Goal: Book appointment/travel/reservation

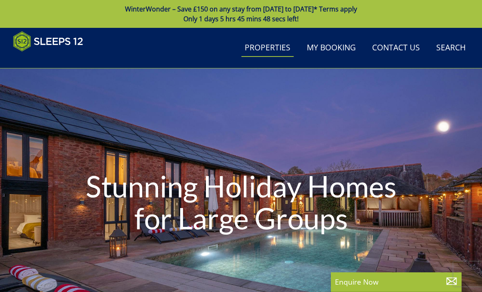
select select "12"
select select "6"
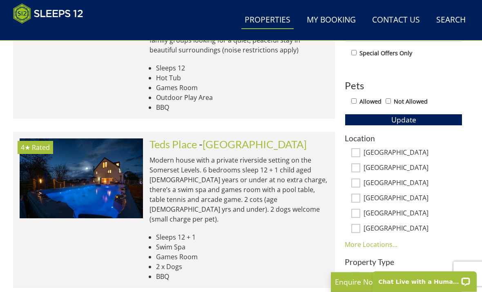
scroll to position [437, 0]
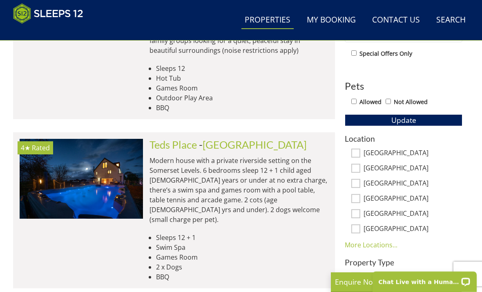
click at [360, 228] on input "[GEOGRAPHIC_DATA]" at bounding box center [356, 228] width 9 height 9
checkbox input "true"
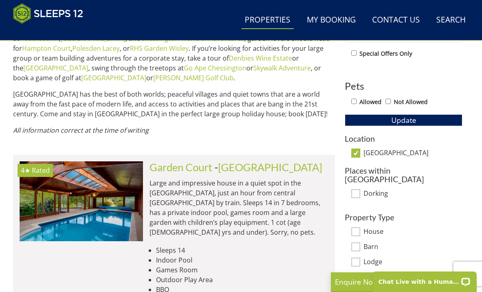
click at [358, 155] on input "[GEOGRAPHIC_DATA]" at bounding box center [356, 152] width 9 height 9
checkbox input "false"
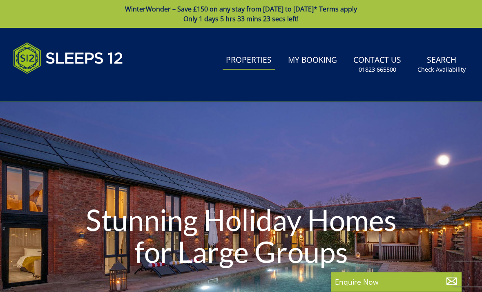
select select "12"
select select "6"
click at [247, 57] on link "Properties" at bounding box center [249, 60] width 52 height 18
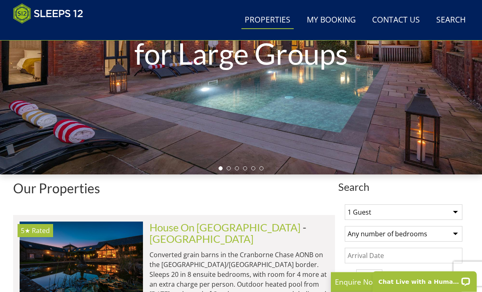
scroll to position [166, 0]
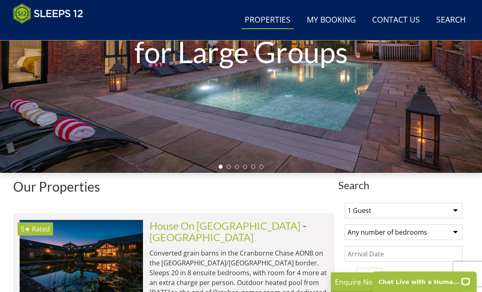
click at [460, 213] on select "1 Guest 2 Guests 3 Guests 4 Guests 5 Guests 6 Guests 7 Guests 8 Guests 9 Guests…" at bounding box center [404, 210] width 118 height 16
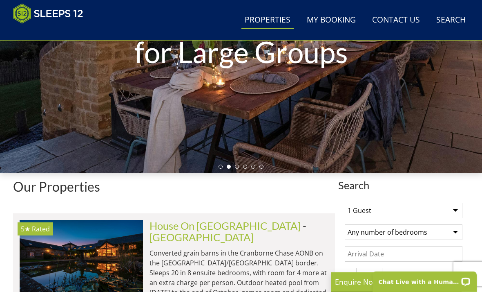
select select "12"
click at [453, 233] on select "Any number of bedrooms 4 Bedrooms 5 Bedrooms 6 Bedrooms 7 Bedrooms 8 Bedrooms 9…" at bounding box center [404, 232] width 118 height 16
select select "6"
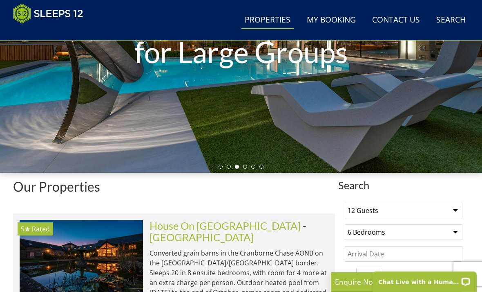
click at [412, 257] on input "Date" at bounding box center [404, 254] width 118 height 16
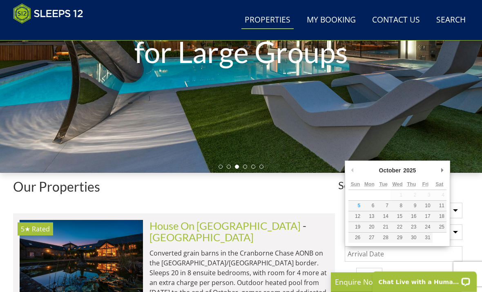
scroll to position [174, 0]
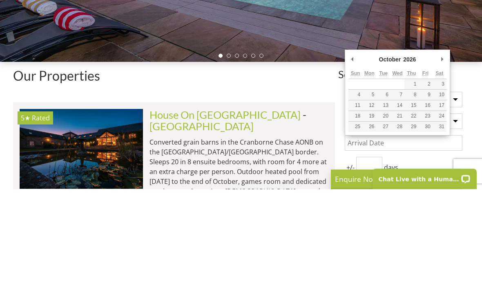
type input "[DATE]"
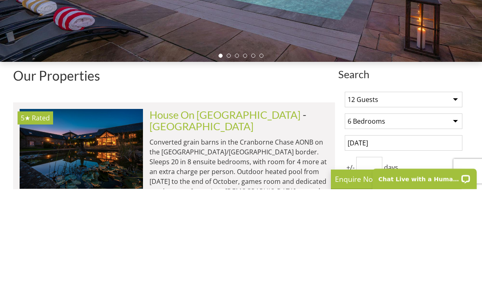
scroll to position [277, 0]
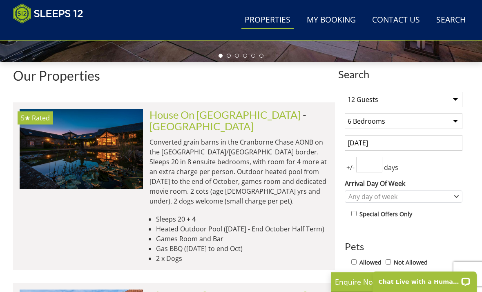
click at [370, 167] on input "number" at bounding box center [370, 165] width 26 height 16
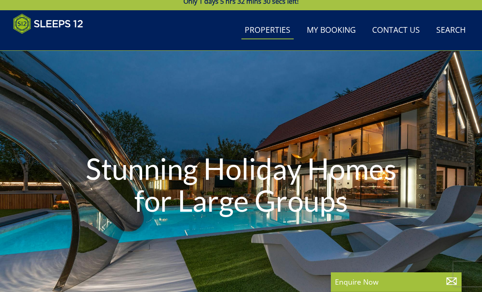
scroll to position [13, 0]
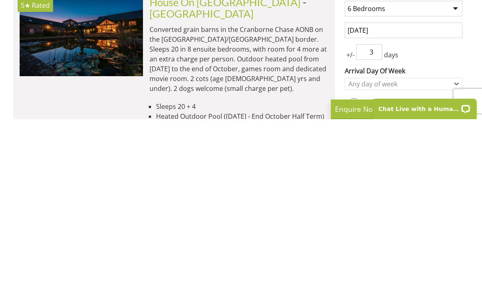
type input "3"
click at [460, 250] on div "Any day of week" at bounding box center [404, 256] width 118 height 12
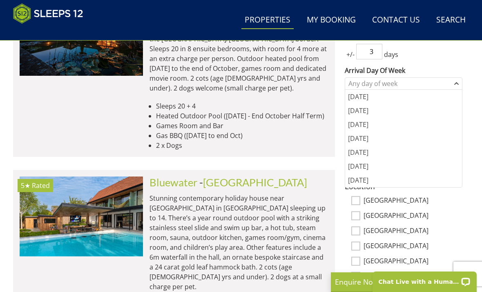
click at [369, 98] on div "[DATE]" at bounding box center [404, 97] width 117 height 14
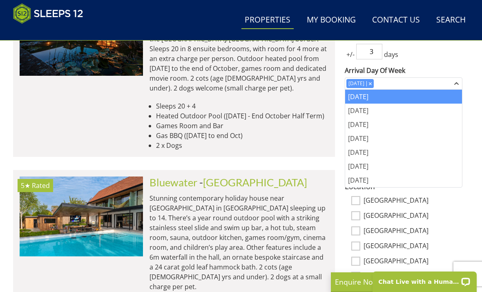
click at [345, 218] on div "[GEOGRAPHIC_DATA]" at bounding box center [404, 215] width 118 height 9
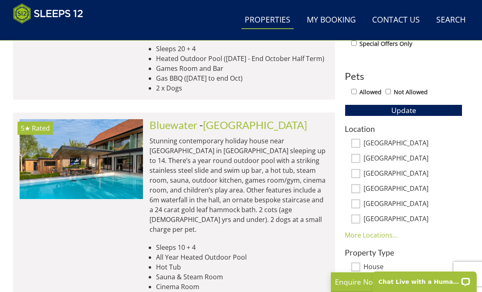
scroll to position [449, 0]
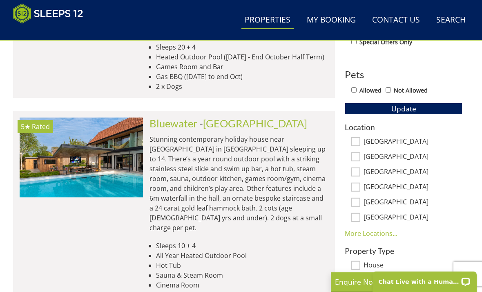
click at [390, 236] on link "More Locations..." at bounding box center [371, 233] width 53 height 9
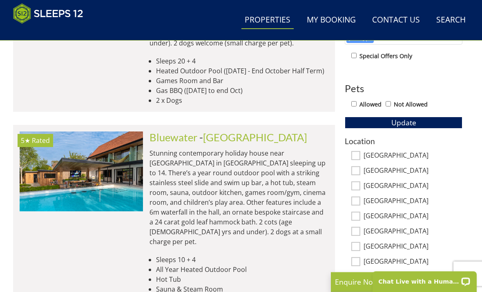
scroll to position [435, 0]
click at [359, 263] on input "[GEOGRAPHIC_DATA]" at bounding box center [356, 261] width 9 height 9
checkbox input "true"
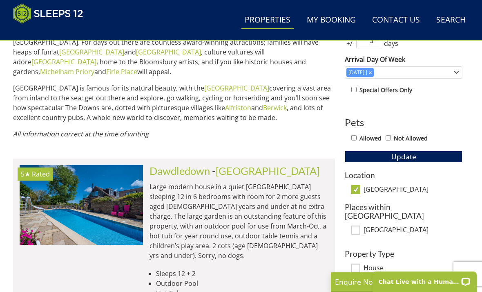
scroll to position [401, 0]
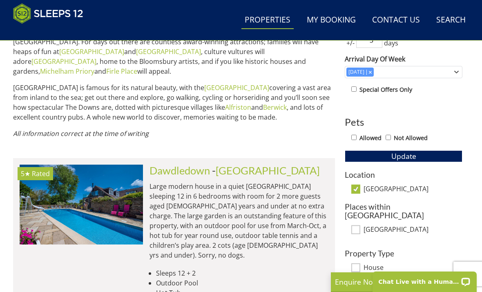
click at [360, 186] on input "[GEOGRAPHIC_DATA]" at bounding box center [356, 188] width 9 height 9
checkbox input "false"
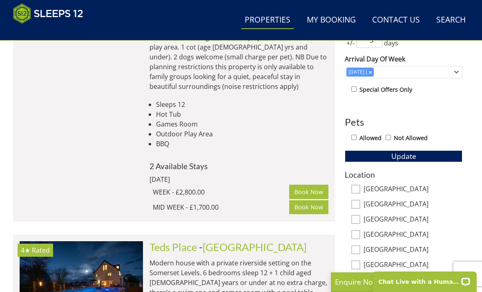
click at [358, 216] on input "[GEOGRAPHIC_DATA]" at bounding box center [356, 219] width 9 height 9
checkbox input "true"
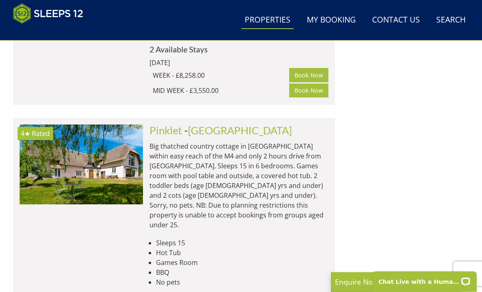
scroll to position [936, 0]
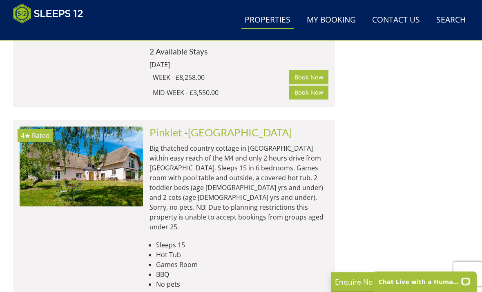
click at [46, 131] on span "Rated" at bounding box center [41, 135] width 18 height 9
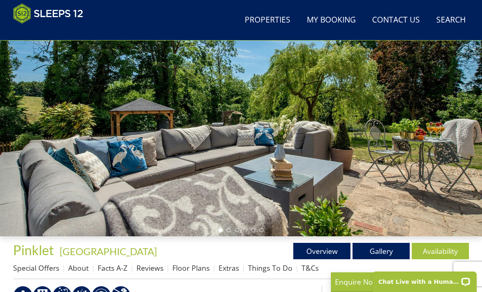
scroll to position [101, 0]
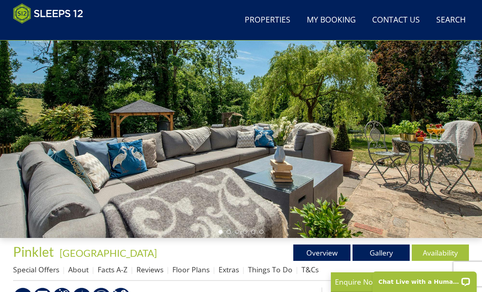
click at [385, 253] on link "Gallery" at bounding box center [381, 252] width 57 height 16
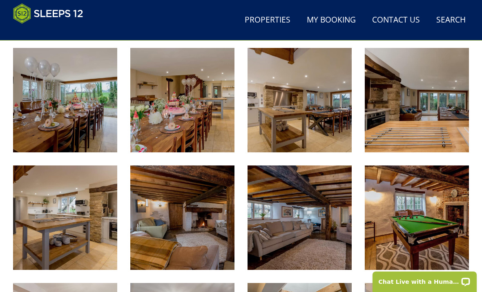
scroll to position [575, 0]
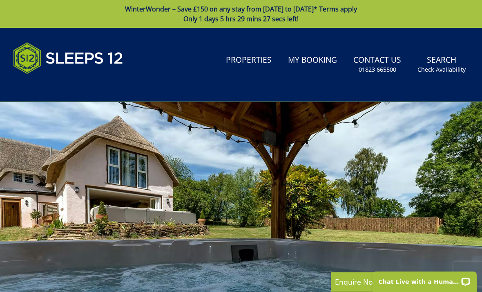
click at [441, 63] on link "Search Check Availability" at bounding box center [442, 64] width 55 height 27
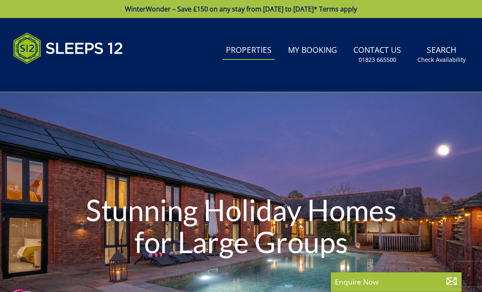
select select "12"
select select "6"
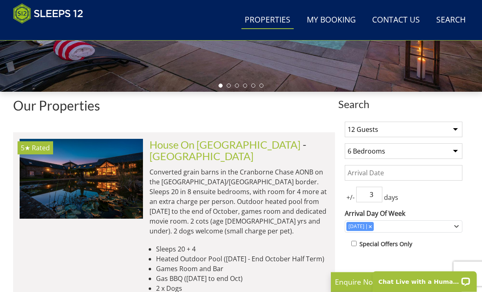
scroll to position [247, 0]
click at [372, 175] on input "Date" at bounding box center [404, 173] width 118 height 16
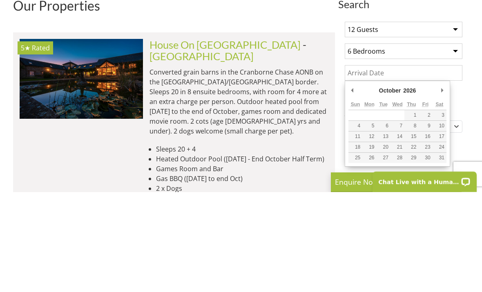
type input "[DATE]"
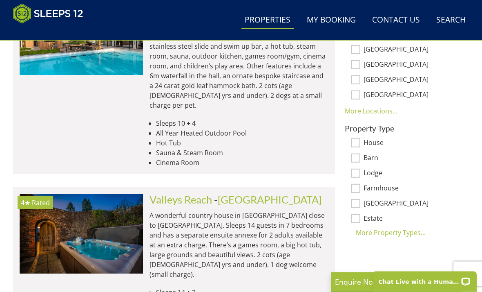
scroll to position [571, 0]
click at [409, 234] on div "More Property Types..." at bounding box center [404, 232] width 118 height 10
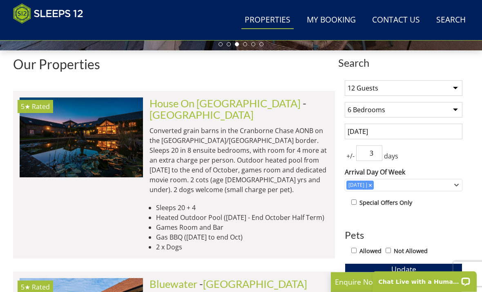
scroll to position [288, 0]
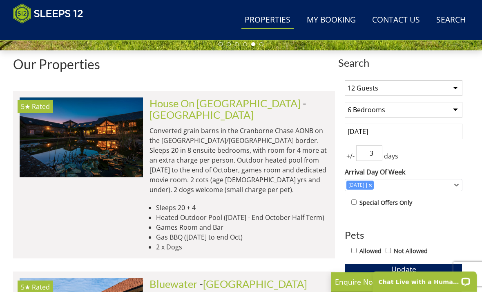
click at [291, 242] on li "2 x Dogs" at bounding box center [242, 247] width 173 height 10
click at [100, 135] on img at bounding box center [81, 137] width 123 height 80
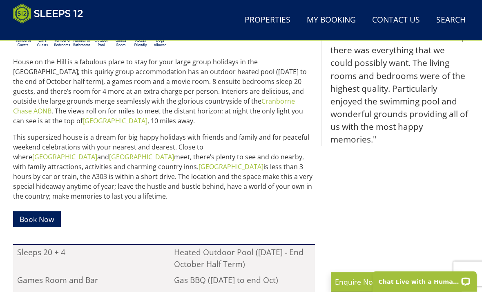
scroll to position [382, 0]
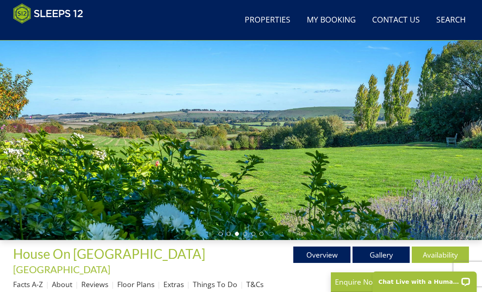
scroll to position [98, 0]
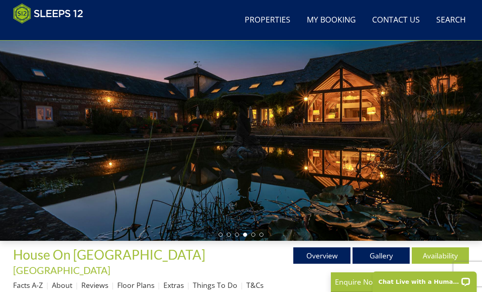
click at [428, 256] on link "Availability" at bounding box center [440, 255] width 57 height 16
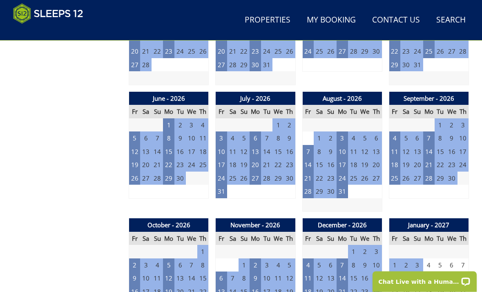
scroll to position [562, 0]
click at [171, 271] on td "12" at bounding box center [168, 277] width 11 height 13
click at [201, 278] on link at bounding box center [199, 276] width 14 height 14
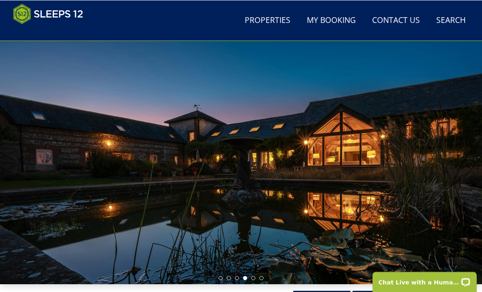
scroll to position [55, 0]
